Goal: Complete application form

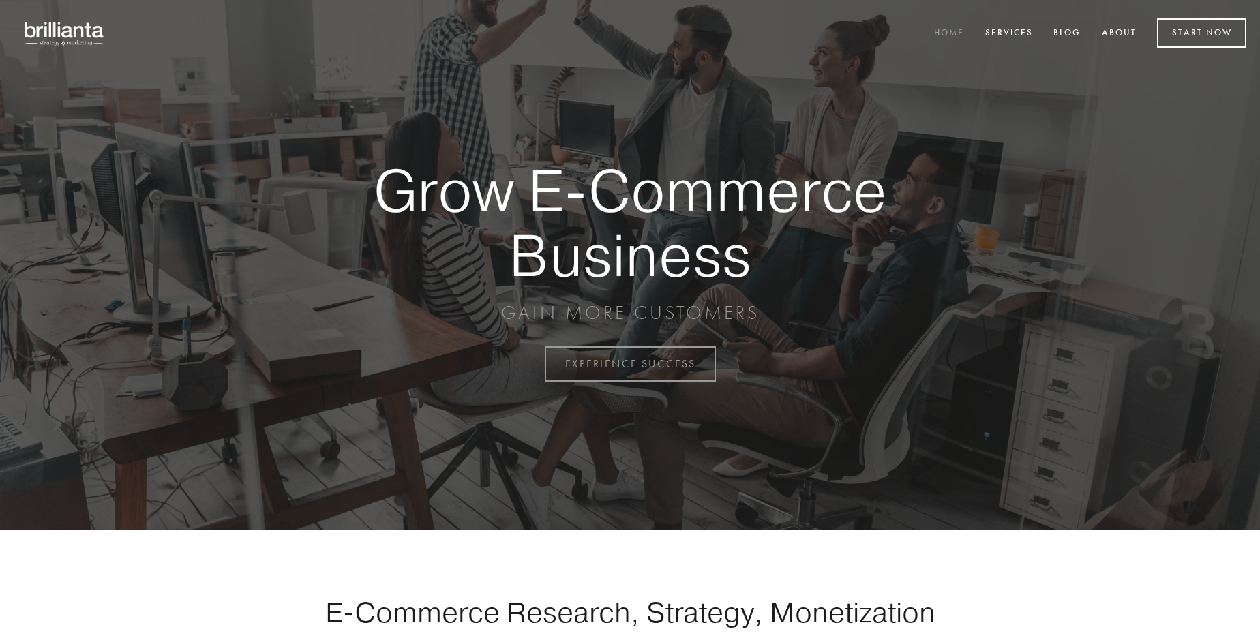
scroll to position [3573, 0]
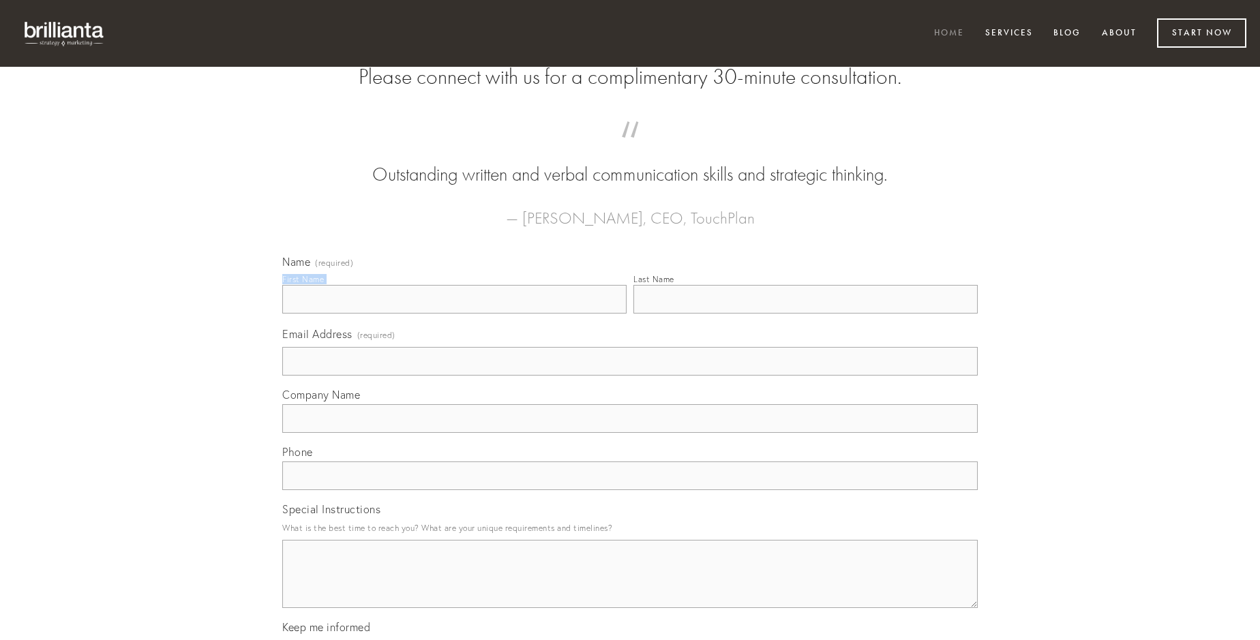
type input "[PERSON_NAME]"
click at [805, 314] on input "Last Name" at bounding box center [805, 299] width 344 height 29
type input "[PERSON_NAME]"
click at [630, 376] on input "Email Address (required)" at bounding box center [629, 361] width 695 height 29
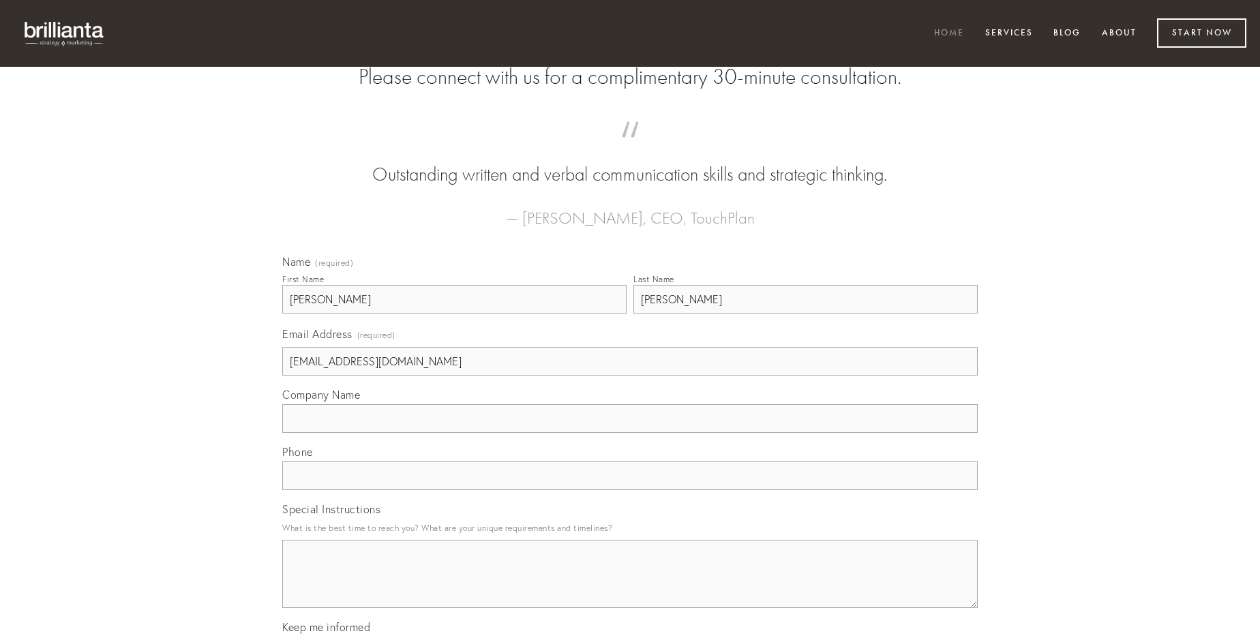
type input "[EMAIL_ADDRESS][DOMAIN_NAME]"
click at [630, 433] on input "Company Name" at bounding box center [629, 418] width 695 height 29
type input "consequuntur"
click at [630, 490] on input "text" at bounding box center [629, 475] width 695 height 29
click at [630, 586] on textarea "Special Instructions" at bounding box center [629, 574] width 695 height 68
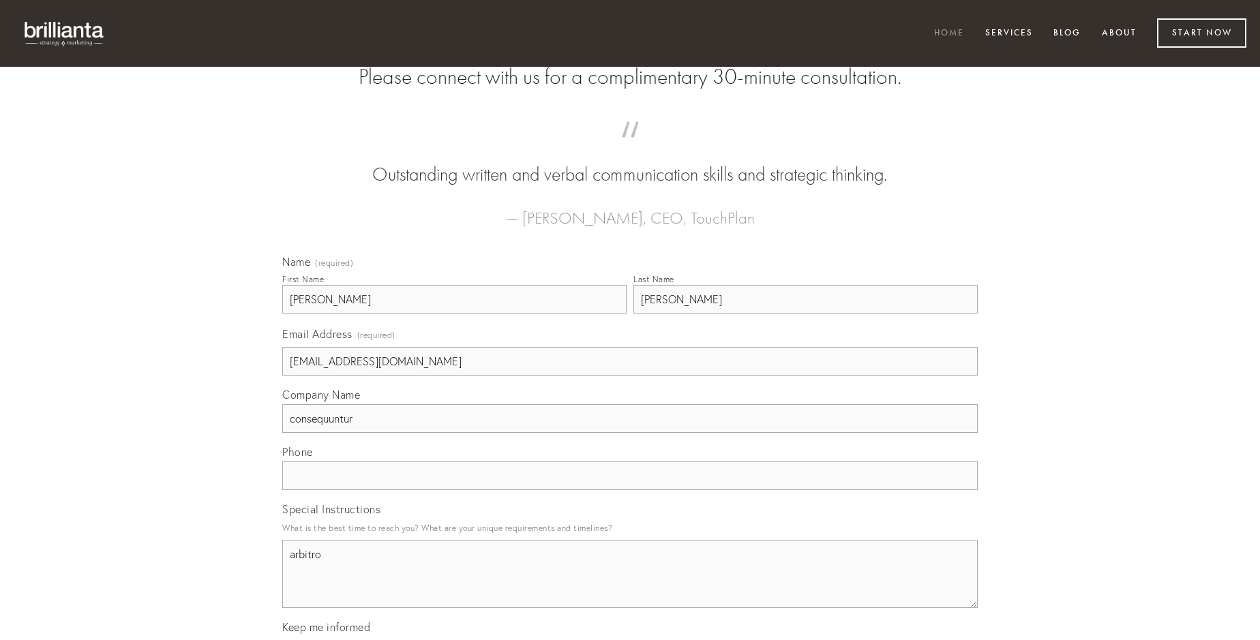
type textarea "arbitro"
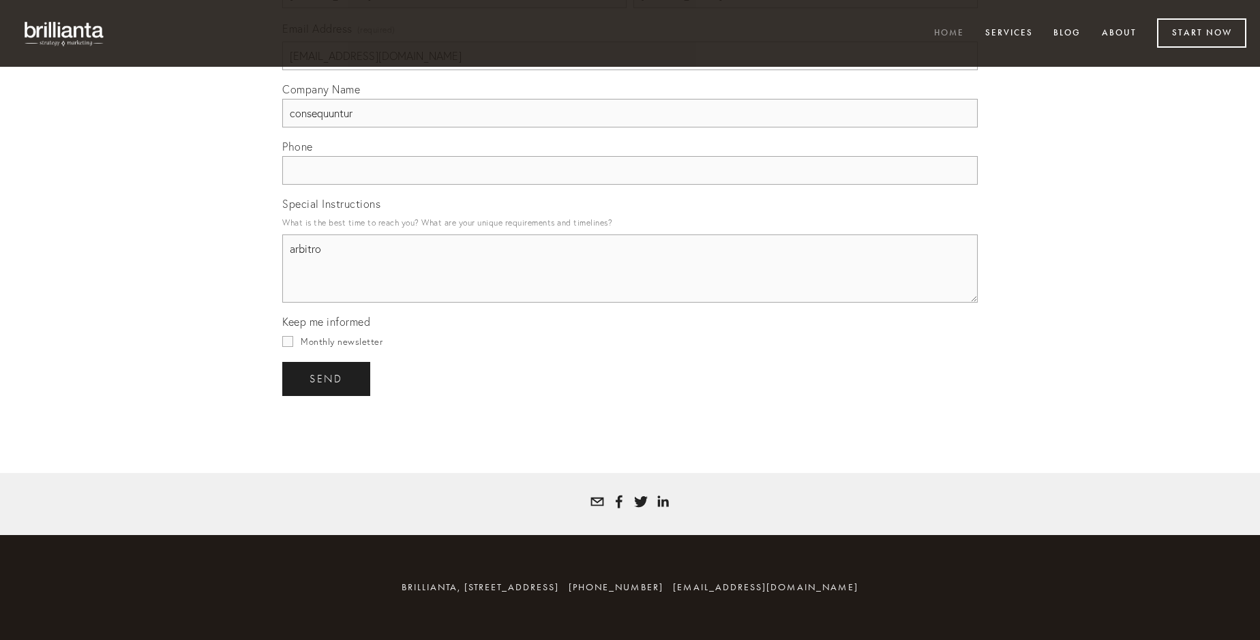
click at [327, 378] on span "send" at bounding box center [325, 379] width 33 height 12
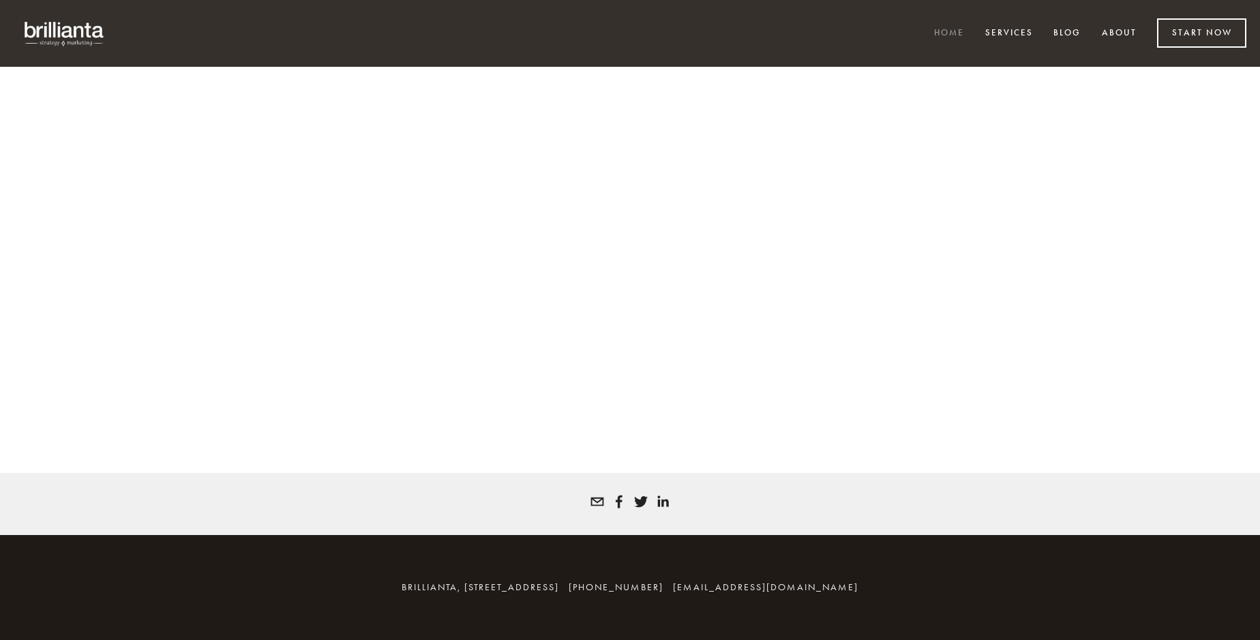
scroll to position [3555, 0]
